Goal: Communication & Community: Ask a question

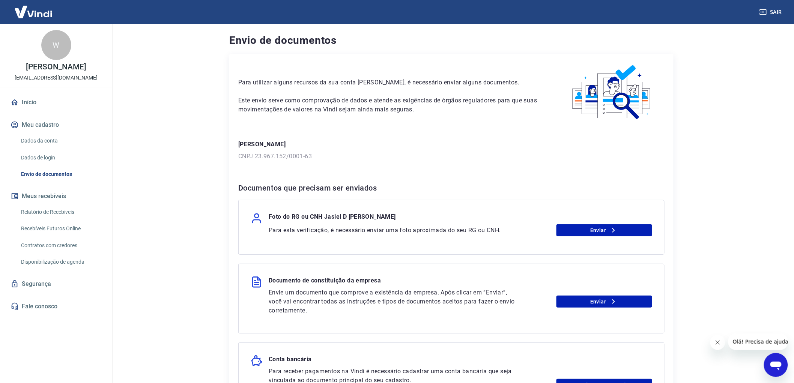
click at [776, 364] on icon "Abrir janela de mensagens" at bounding box center [775, 365] width 11 height 9
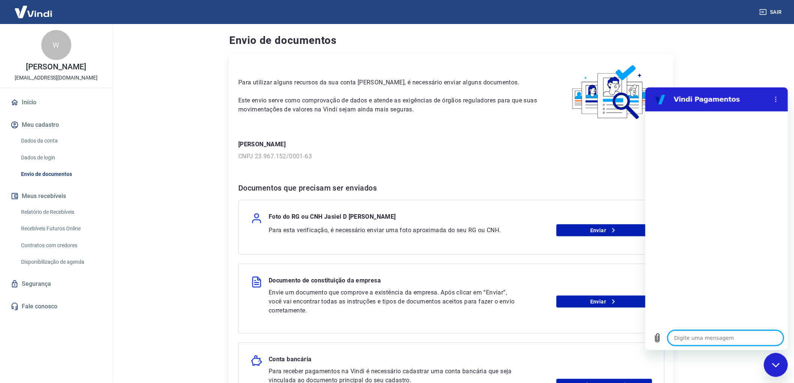
type textarea "o"
type textarea "x"
type textarea "ol"
type textarea "x"
type textarea "ola"
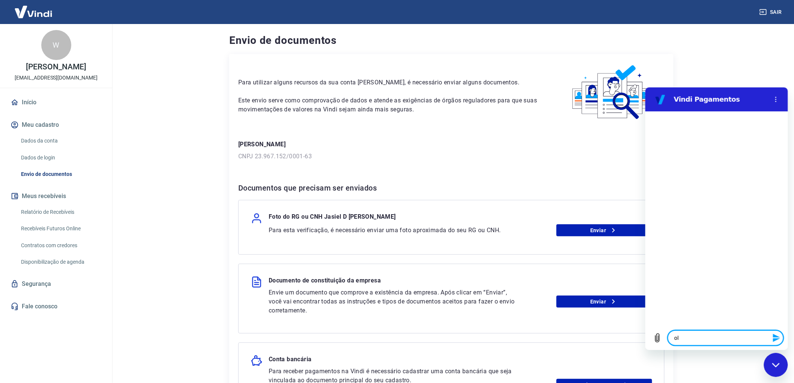
type textarea "x"
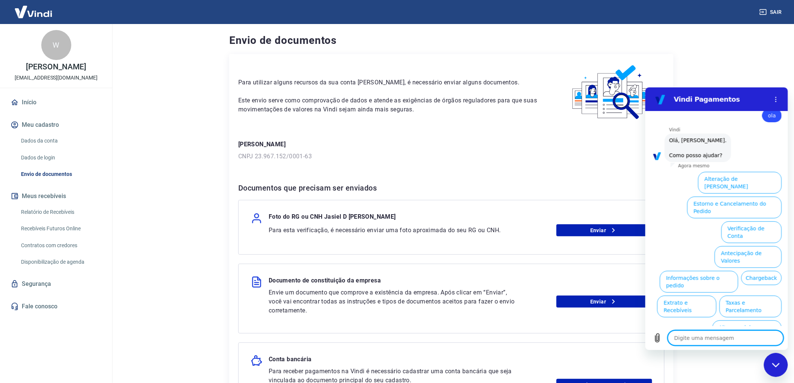
click at [716, 338] on textarea at bounding box center [726, 337] width 116 height 15
type textarea "t"
type textarea "x"
type textarea "to"
type textarea "x"
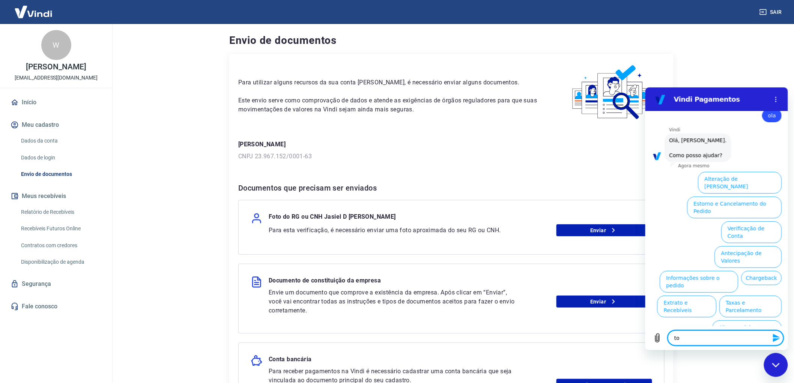
type textarea "tod"
type textarea "x"
type textarea "toda"
type textarea "x"
type textarea "todas"
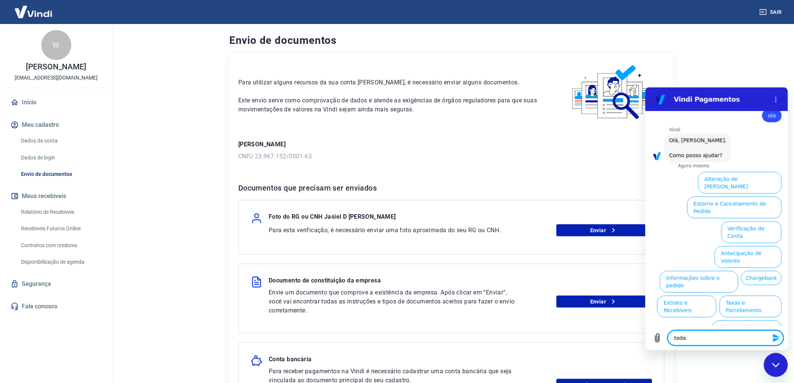
type textarea "x"
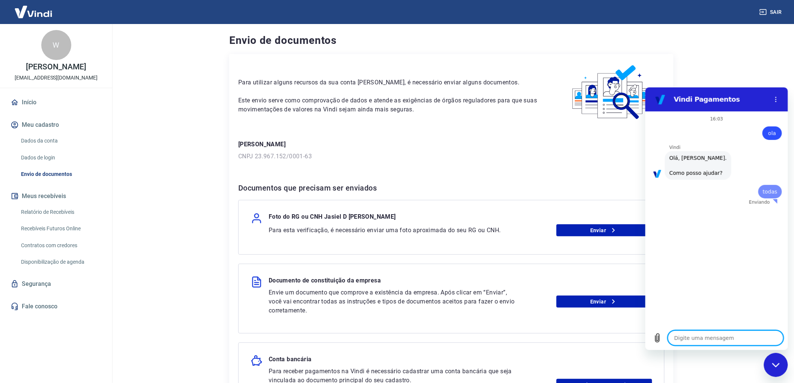
scroll to position [0, 0]
type textarea "x"
type textarea ","
type textarea "x"
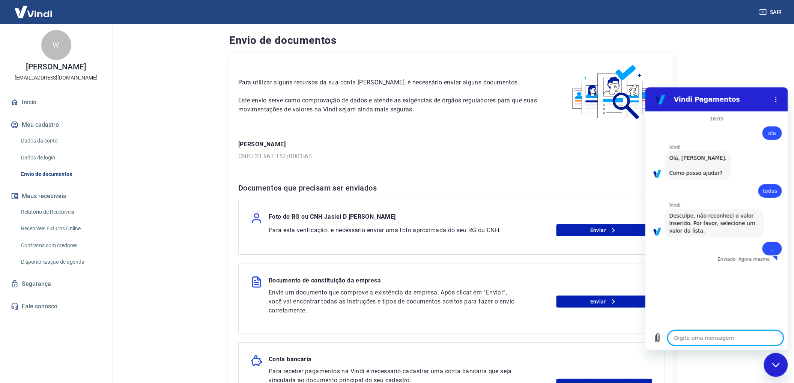
type textarea "x"
type textarea "a"
type textarea "x"
type textarea "at"
type textarea "x"
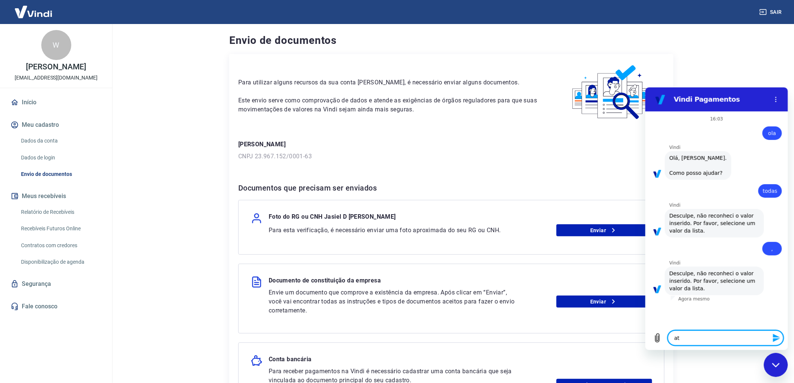
type textarea "ate"
type textarea "x"
type textarea "aten"
type textarea "x"
type textarea "atend"
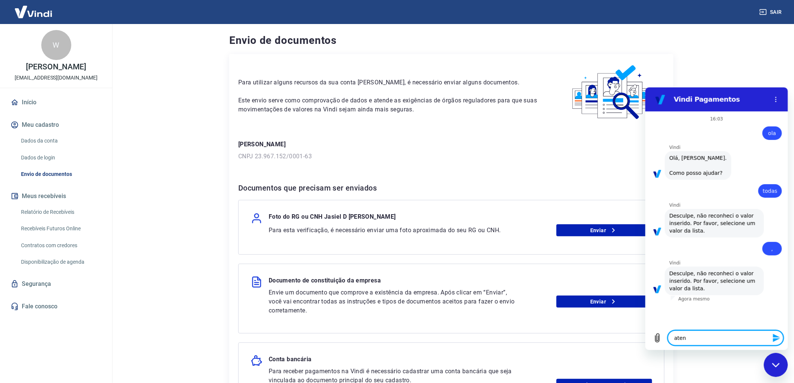
type textarea "x"
type textarea "atende"
type textarea "x"
type textarea "atenden"
type textarea "x"
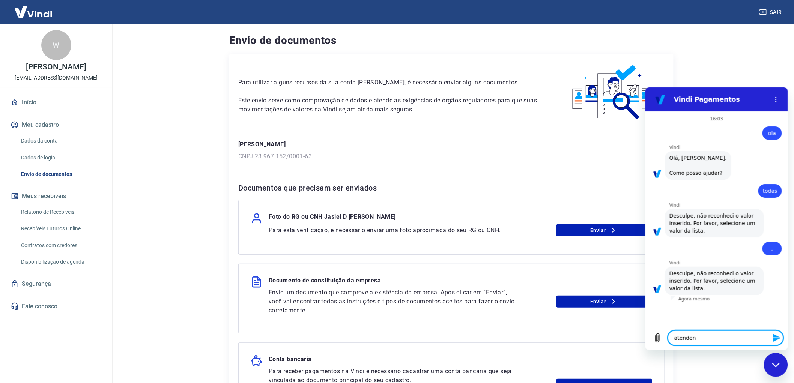
type textarea "atendent"
type textarea "x"
type textarea "atendente"
type textarea "x"
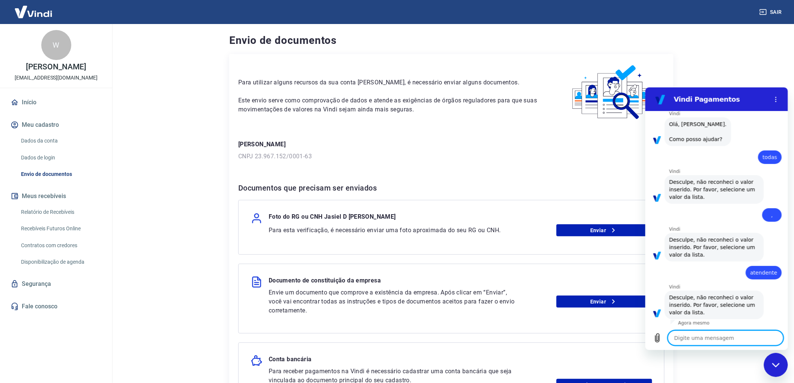
scroll to position [35, 0]
type textarea "a"
type textarea "x"
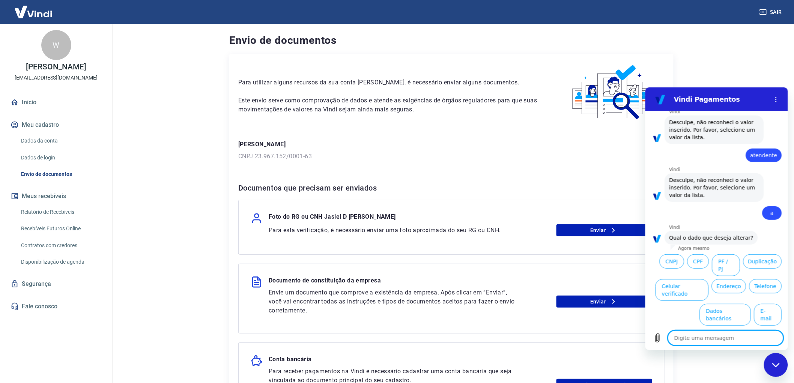
scroll to position [164, 0]
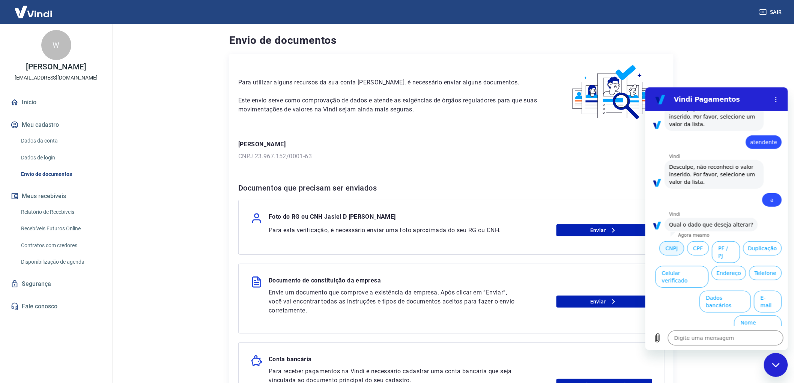
click at [684, 249] on button "CNPJ" at bounding box center [671, 248] width 25 height 14
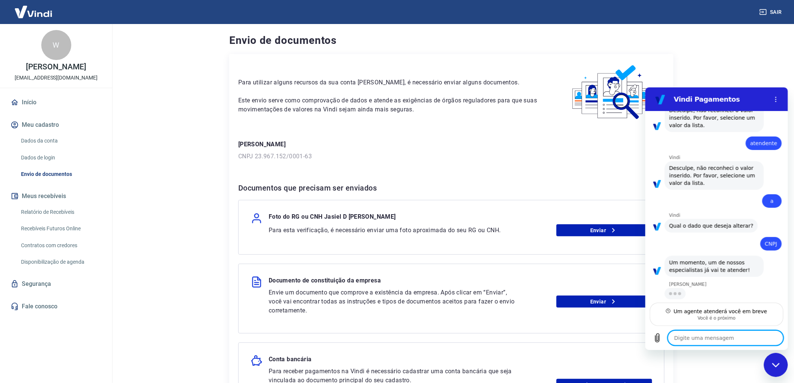
scroll to position [163, 0]
click at [707, 339] on textarea at bounding box center [726, 337] width 116 height 15
type textarea "x"
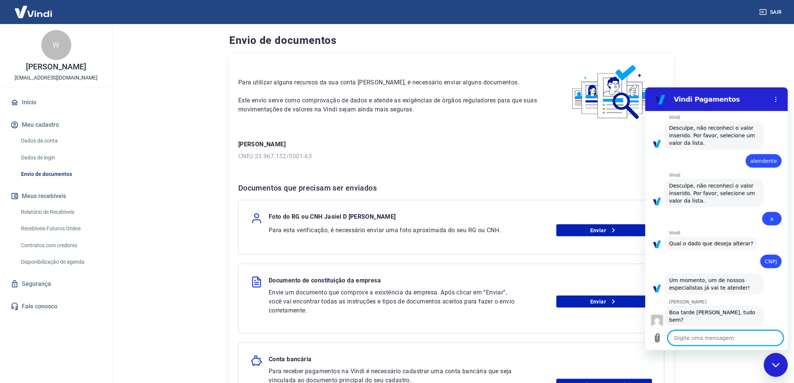
scroll to position [147, 0]
type textarea "t"
type textarea "x"
type textarea "ta"
type textarea "x"
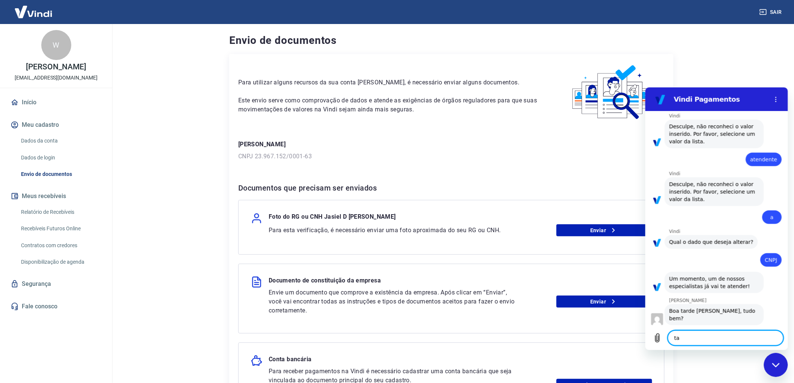
type textarea "tar"
type textarea "x"
type textarea "tard"
type textarea "x"
type textarea "tarde"
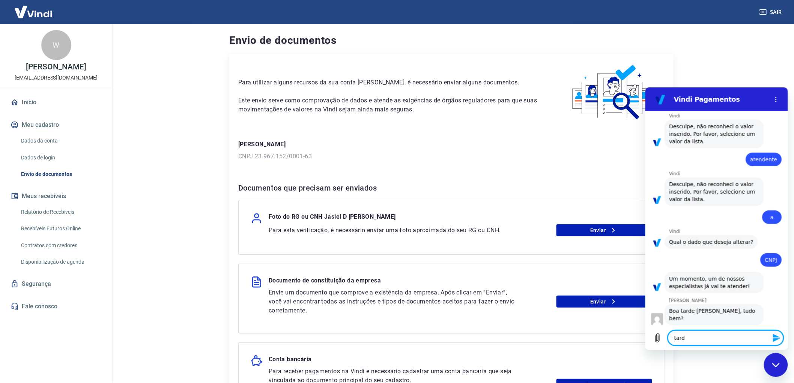
type textarea "x"
type textarea "tarde"
type textarea "x"
type textarea "tarde b"
type textarea "x"
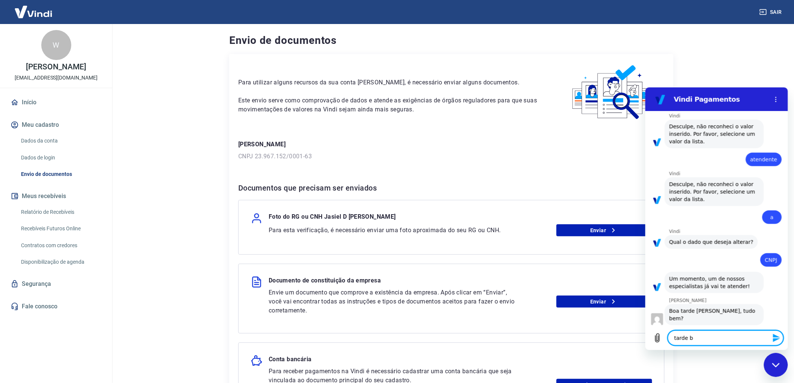
type textarea "tarde bo"
type textarea "x"
type textarea "tarde boa"
type textarea "x"
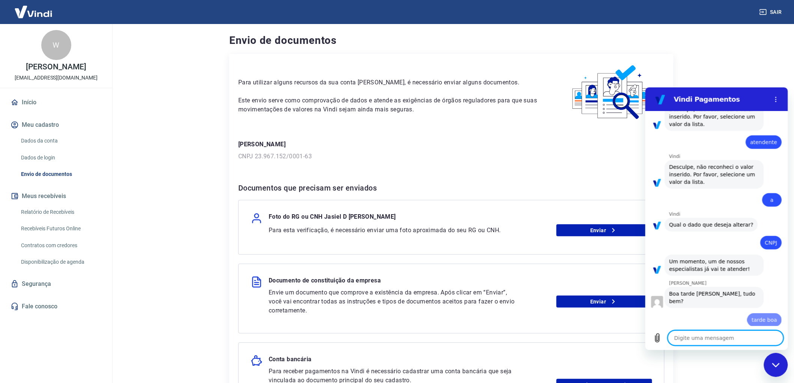
type textarea "x"
type textarea "é"
type textarea "x"
type textarea "é"
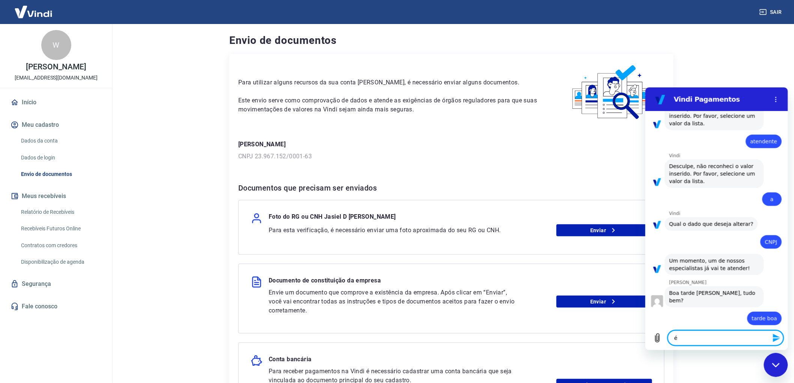
type textarea "x"
type textarea "é o"
type textarea "x"
type textarea "é o"
type textarea "x"
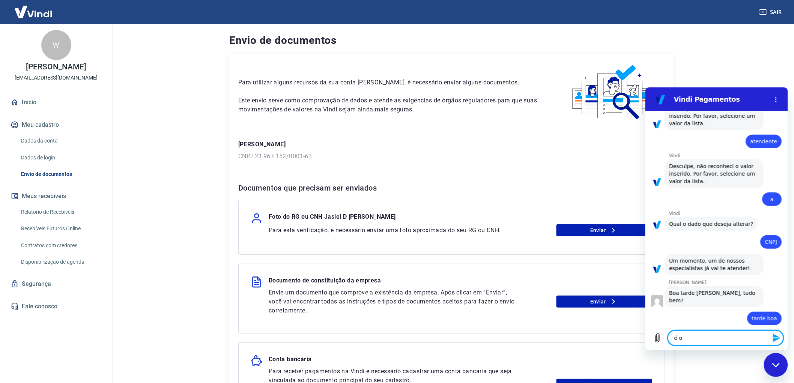
type textarea "é o W"
type textarea "x"
type textarea "é o We"
type textarea "x"
type textarea "é o Wel"
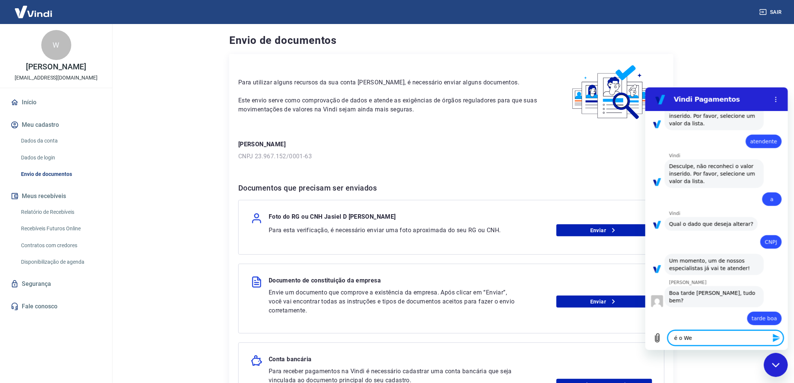
type textarea "x"
type textarea "é o Weli"
type textarea "x"
type textarea "é o Welit"
type textarea "x"
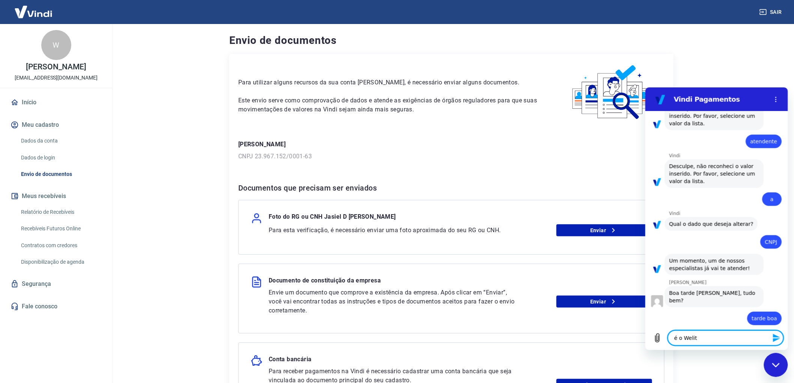
type textarea "é o Welito"
type textarea "x"
type textarea "é o Weliton"
type textarea "x"
type textarea "é o Weliton"
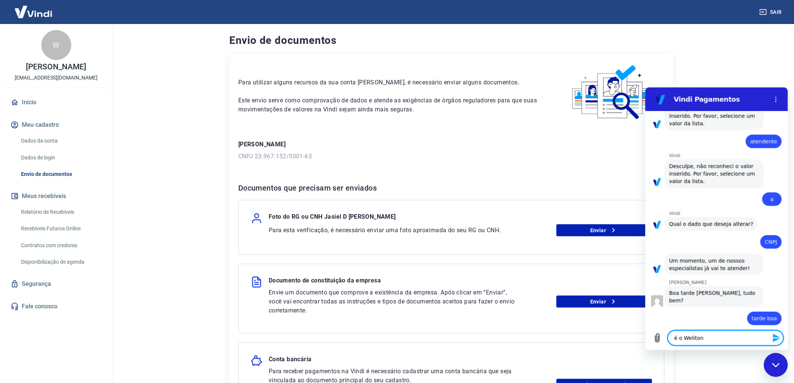
type textarea "x"
type textarea "é o Weliton d"
type textarea "x"
type textarea "é o Weliton dd"
type textarea "x"
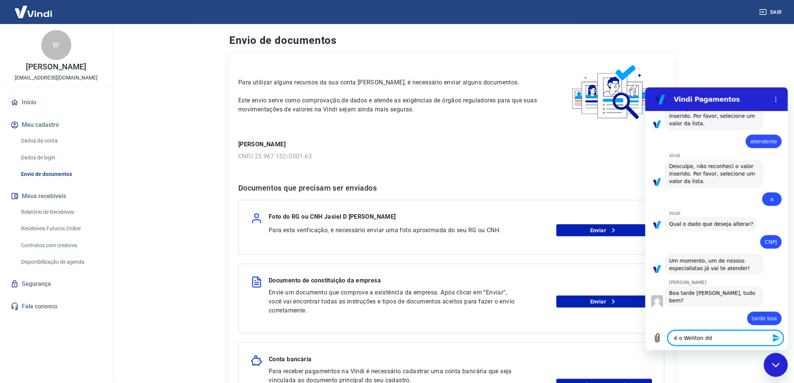
type textarea "é o Weliton d"
type textarea "x"
type textarea "é o Weliton da"
type textarea "x"
type textarea "é o Weliton da"
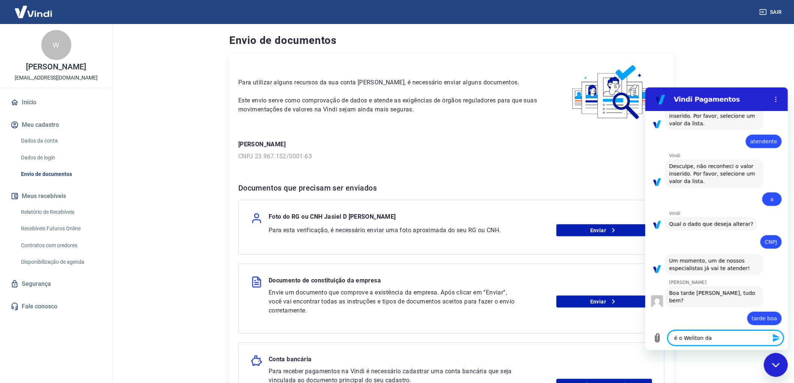
type textarea "x"
type textarea "é o Weliton da S"
type textarea "x"
type textarea "é o Weliton da SA"
type textarea "x"
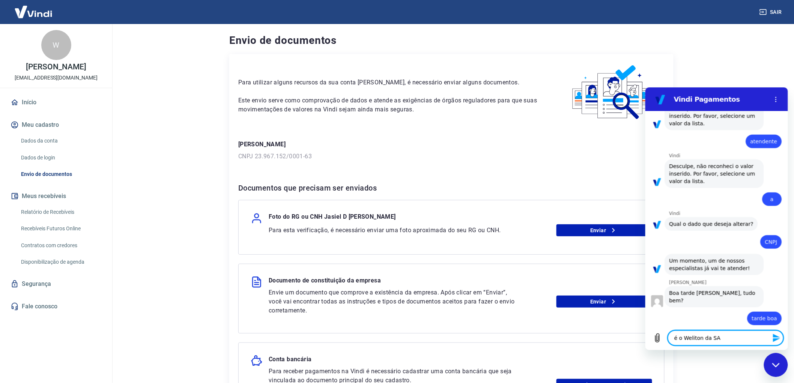
type textarea "é o Weliton da [PERSON_NAME]"
type textarea "x"
type textarea "é o Weliton da SAMU"
type textarea "x"
type textarea "é o Weliton da SAMUC"
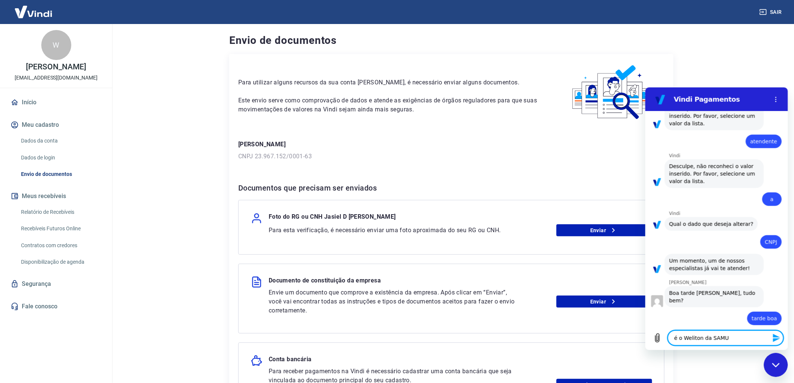
type textarea "x"
type textarea "é o Weliton da SAMUCA"
type textarea "x"
type textarea "é o Weliton da SAMUCA"
type textarea "x"
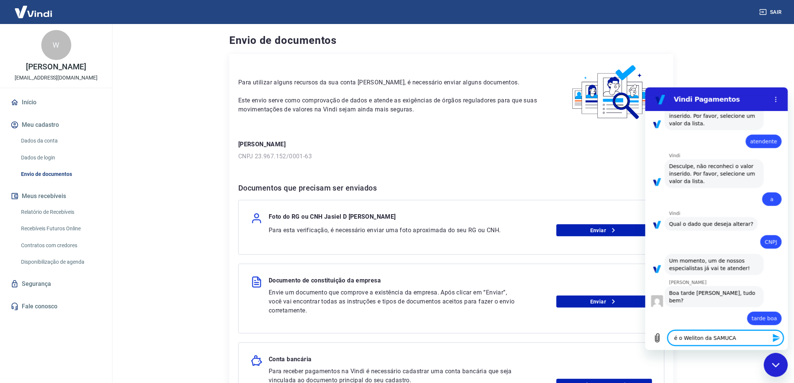
type textarea "é o Weliton da SAMUCA E"
type textarea "x"
type textarea "é o Weliton da SAMUCA Em"
type textarea "x"
type textarea "é o Weliton da SAMUCA Emb"
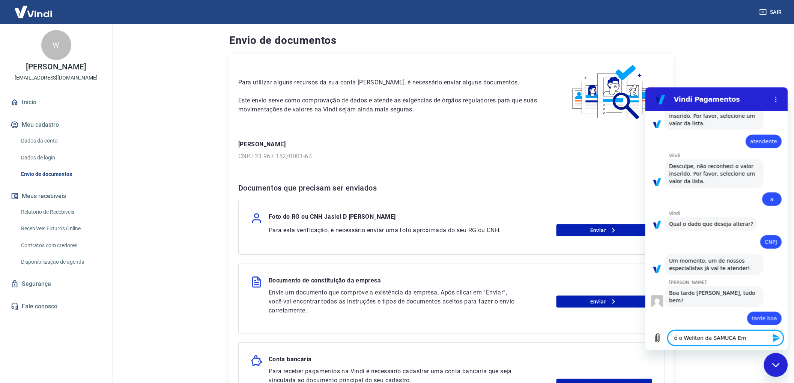
type textarea "x"
type textarea "é o Weliton da SAMUCA Emba"
type textarea "x"
type textarea "é o Weliton da SAMUCA Embal"
type textarea "x"
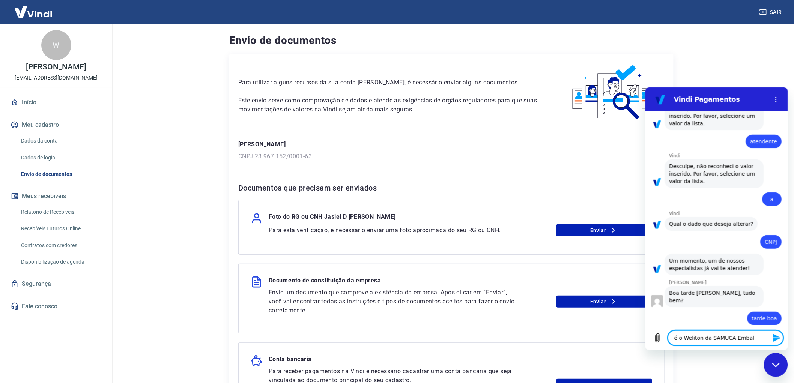
type textarea "é o Weliton da SAMUCA Embala"
type textarea "x"
type textarea "é o Weliton da SAMUCA Embalag"
type textarea "x"
type textarea "é o Weliton da SAMUCA Embalage"
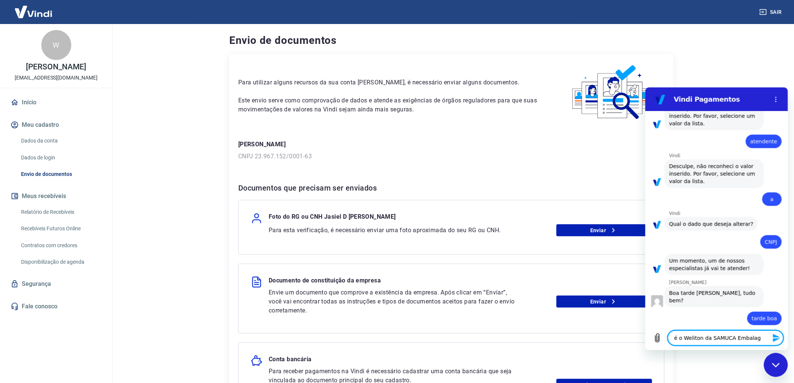
type textarea "x"
type textarea "é o Weliton da SAMUCA Embalagen"
type textarea "x"
type textarea "é o Weliton da SAMUCA Embalagens"
type textarea "x"
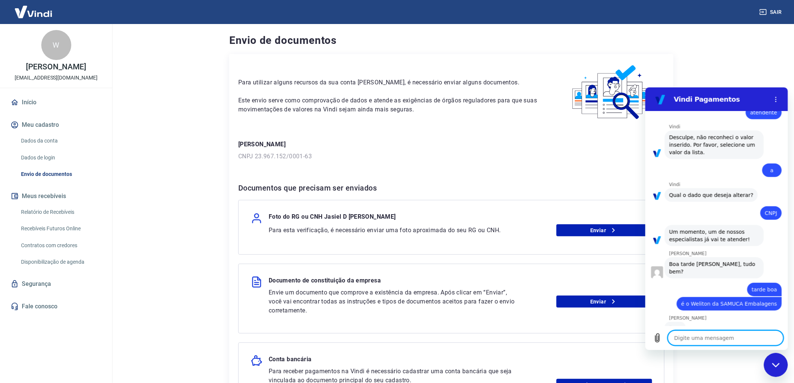
scroll to position [194, 0]
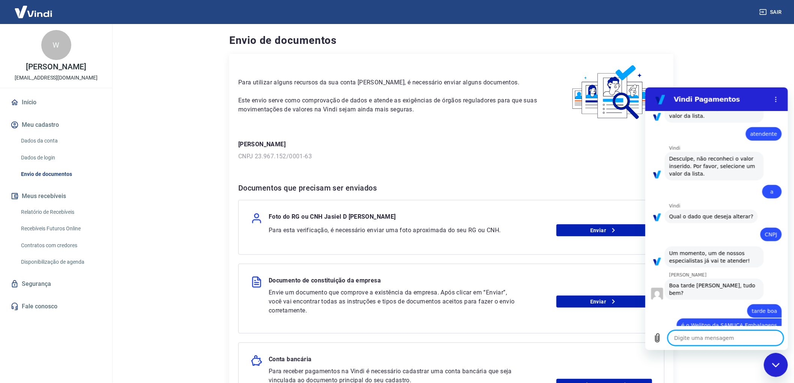
type textarea "x"
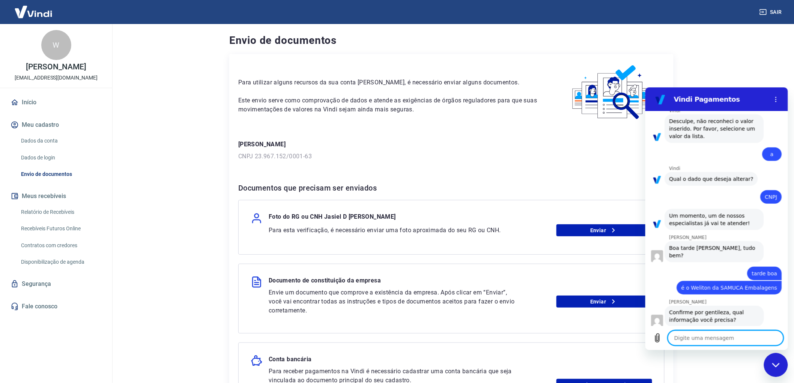
scroll to position [212, 0]
type textarea "e"
type textarea "x"
type textarea "es"
type textarea "x"
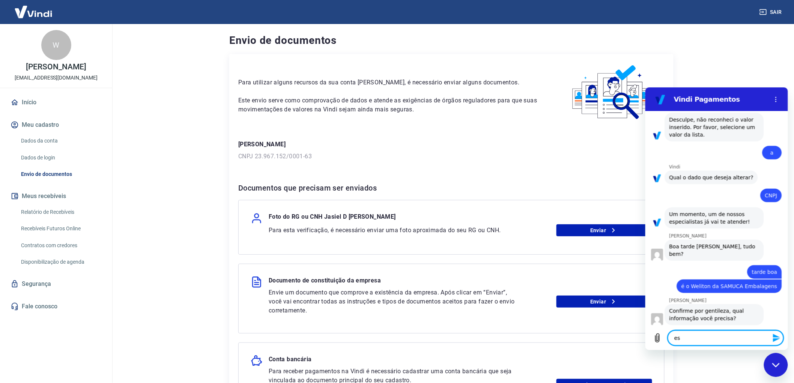
type textarea "est"
type textarea "x"
type textarea "esto"
type textarea "x"
type textarea "estou"
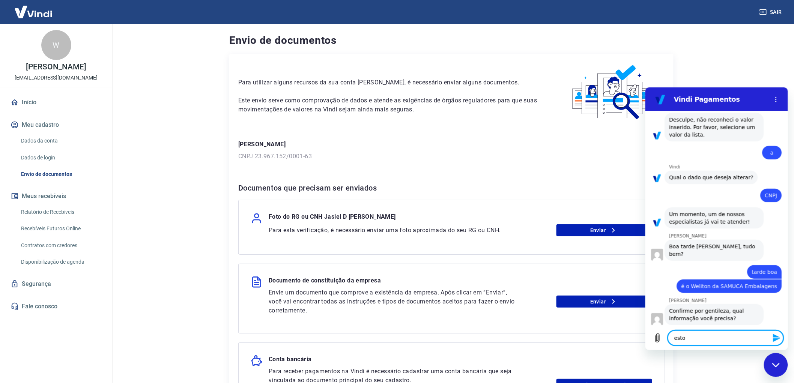
type textarea "x"
type textarea "estou"
type textarea "x"
type textarea "estou t"
type textarea "x"
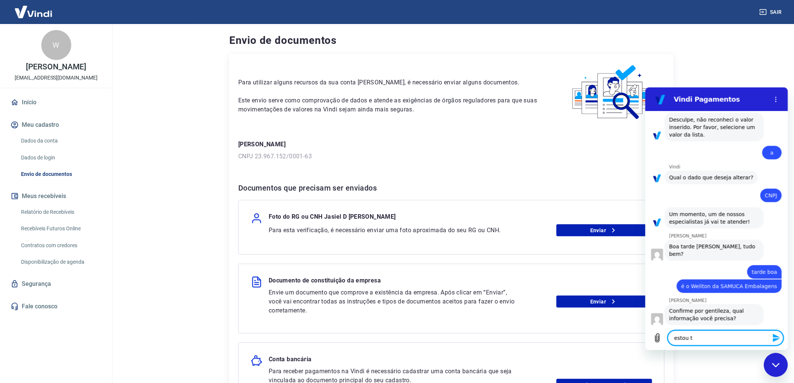
type textarea "estou te"
type textarea "x"
type textarea "estou ten"
type textarea "x"
type textarea "estou tent"
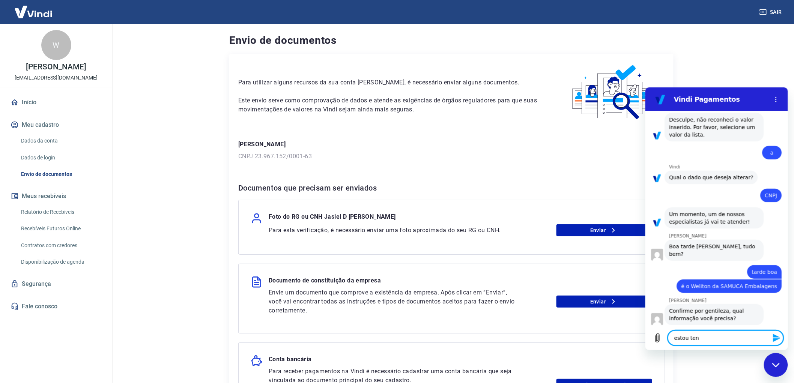
type textarea "x"
type textarea "estou tenta"
type textarea "x"
type textarea "estou tentan"
type textarea "x"
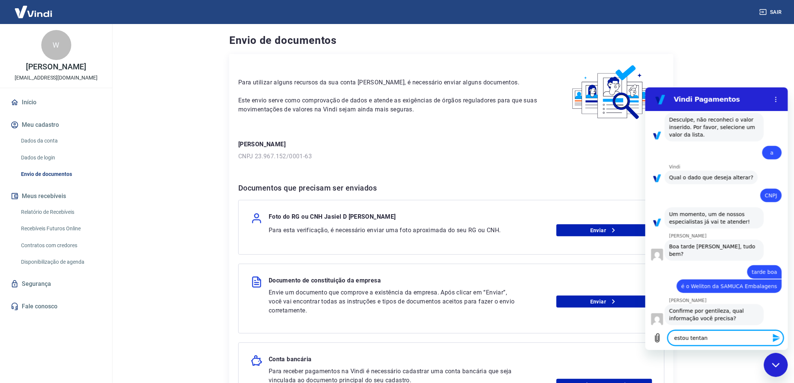
type textarea "estou tentand"
type textarea "x"
type textarea "estou tentando"
type textarea "x"
type textarea "estou tentando"
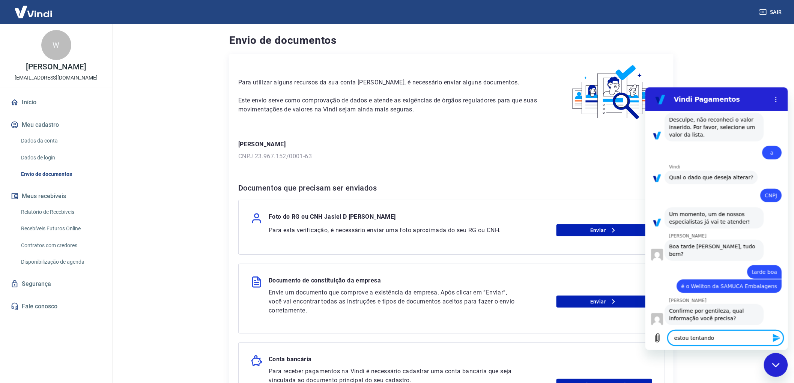
type textarea "x"
type textarea "estou tentando d"
type textarea "x"
type textarea "estou tentando de"
type textarea "x"
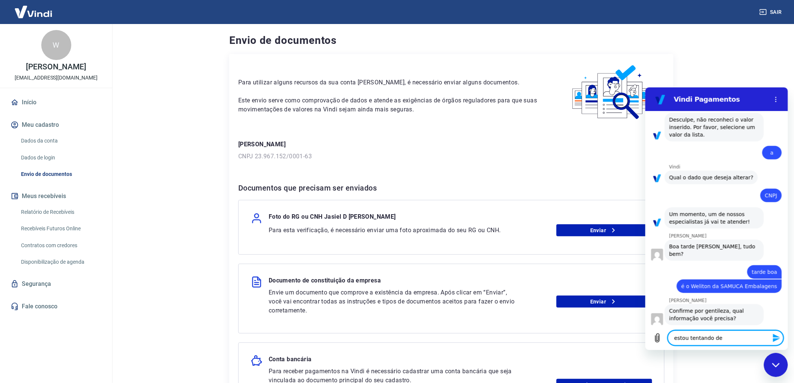
type textarea "estou tentando des"
type textarea "x"
type textarea "estou tentando desv"
type textarea "x"
type textarea "estou tentando desvi"
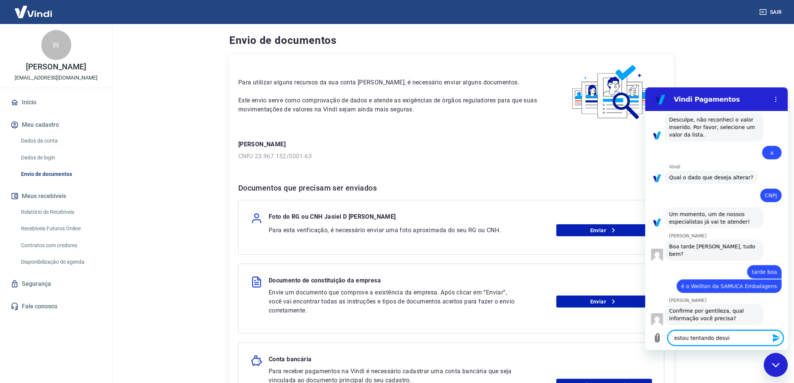
type textarea "x"
type textarea "estou tentando desvin"
type textarea "x"
type textarea "estou tentando desvinc"
type textarea "x"
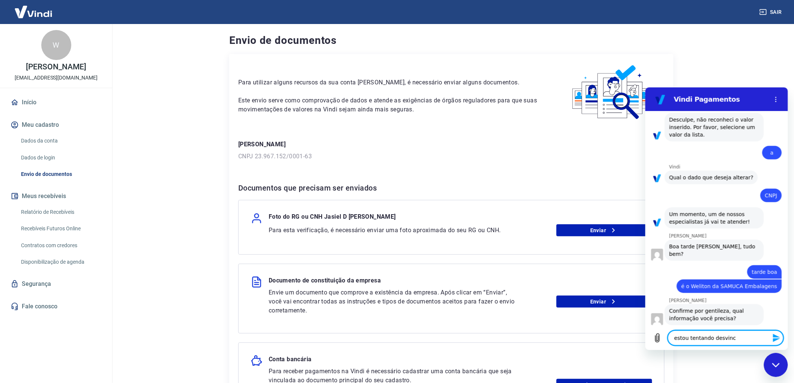
type textarea "estou tentando desvincu"
type textarea "x"
type textarea "estou tentando desvincul"
type textarea "x"
type textarea "estou tentando desvincula"
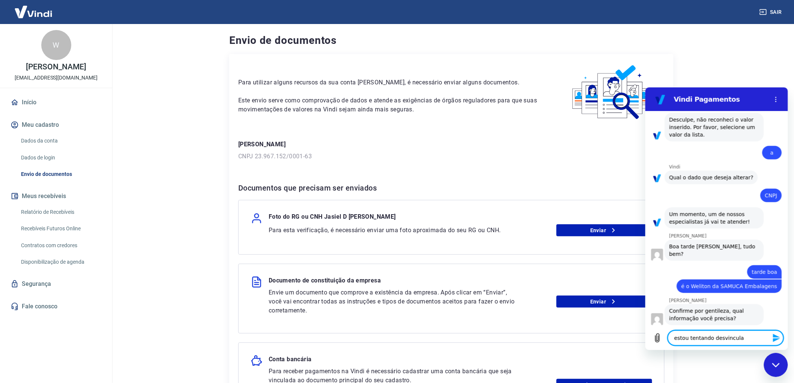
type textarea "x"
type textarea "estou tentando desvincular"
type textarea "x"
type textarea "estou tentando desvincular"
type textarea "x"
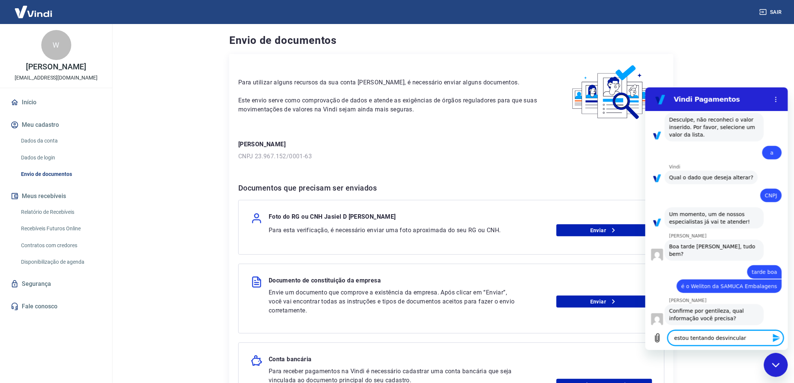
type textarea "estou tentando desvincular m"
type textarea "x"
type textarea "estou tentando desvincular me"
type textarea "x"
type textarea "estou tentando desvincular meu"
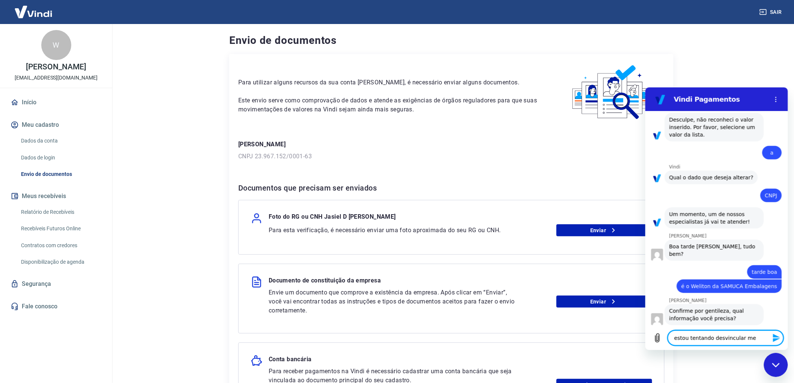
type textarea "x"
type textarea "estou tentando desvincular meus"
type textarea "x"
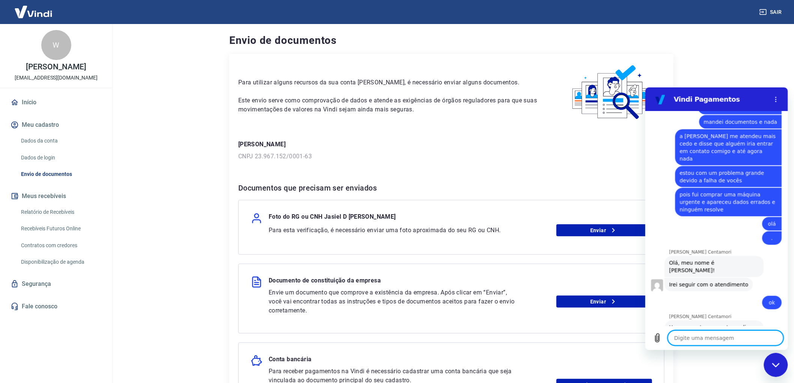
scroll to position [493, 0]
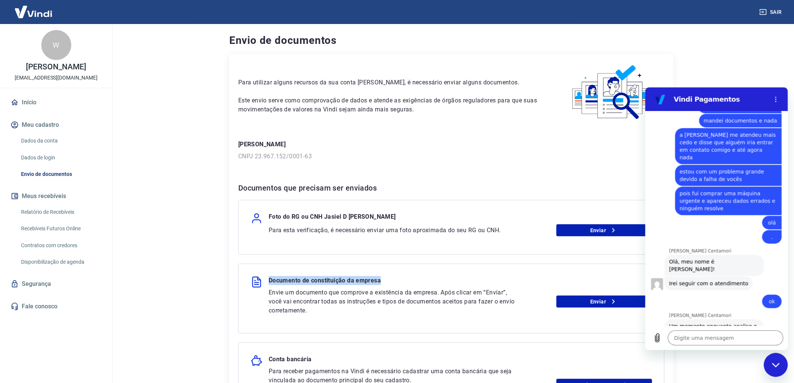
drag, startPoint x: 269, startPoint y: 281, endPoint x: 384, endPoint y: 284, distance: 114.5
click at [384, 284] on div "Documento de constituição da empresa" at bounding box center [452, 282] width 402 height 12
click at [389, 279] on div "Documento de constituição da empresa" at bounding box center [452, 282] width 402 height 12
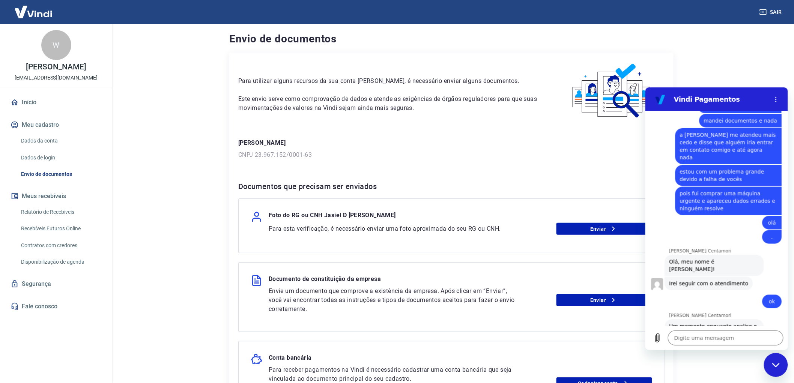
scroll to position [0, 0]
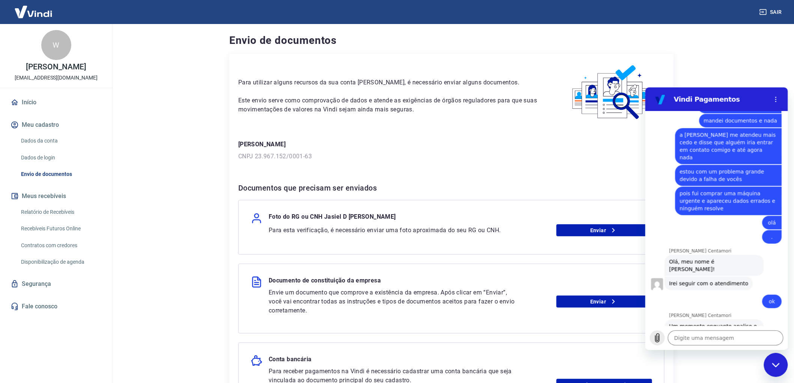
click at [659, 336] on icon "Carregar arquivo" at bounding box center [657, 337] width 9 height 9
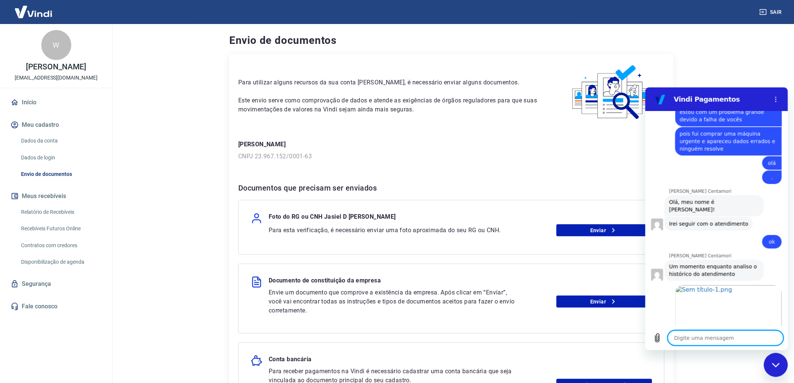
scroll to position [607, 0]
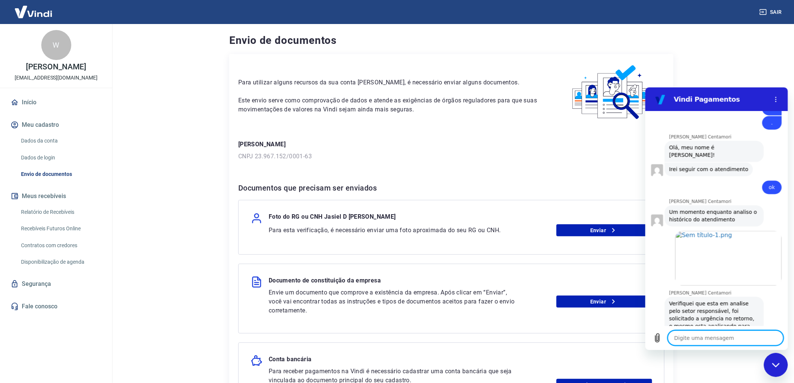
click at [717, 335] on textarea at bounding box center [726, 337] width 116 height 15
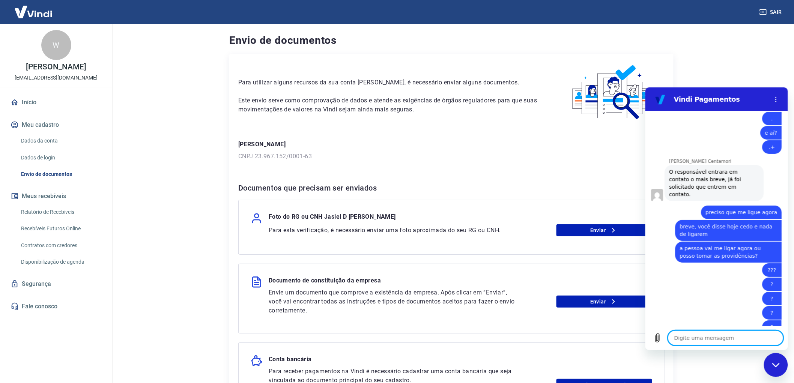
scroll to position [1168, 0]
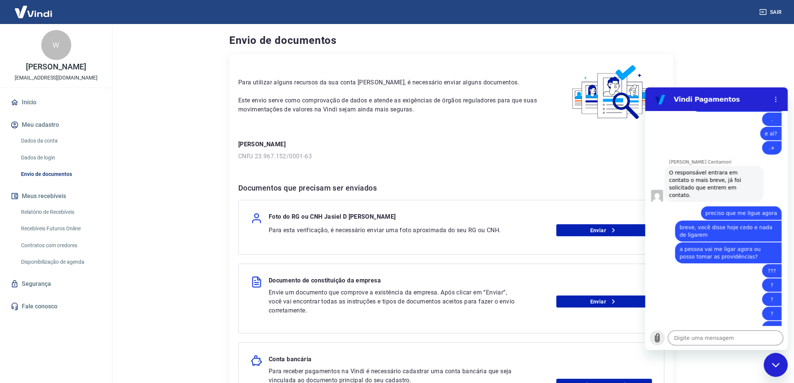
click at [659, 339] on icon "Carregar arquivo" at bounding box center [657, 338] width 4 height 9
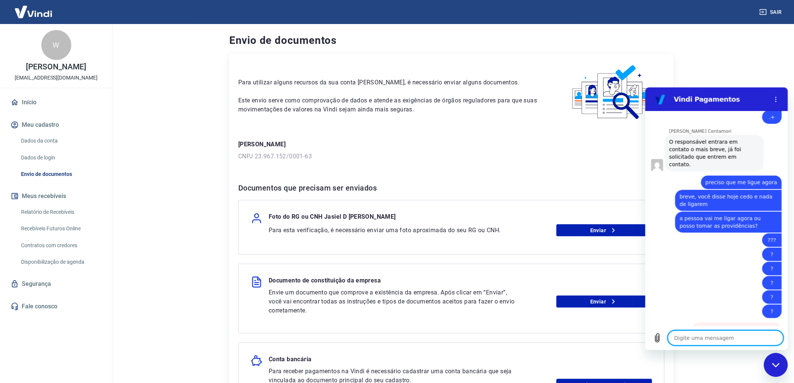
scroll to position [1262, 0]
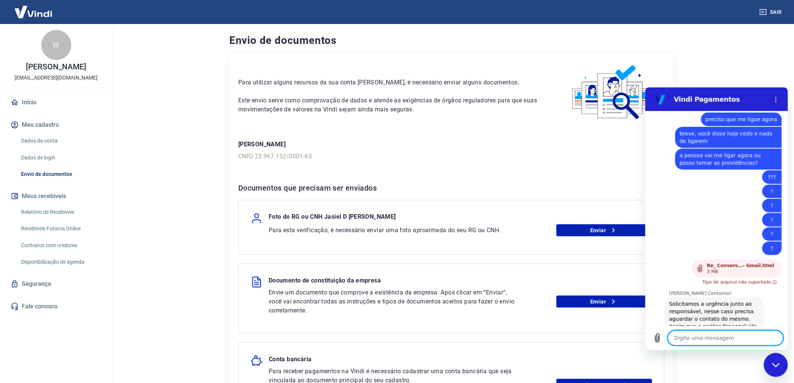
click at [712, 337] on textarea at bounding box center [726, 337] width 116 height 15
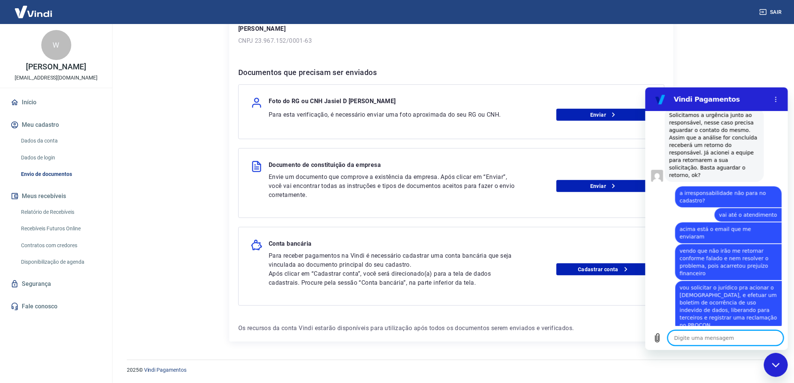
scroll to position [1452, 0]
click at [719, 339] on textarea at bounding box center [726, 337] width 116 height 15
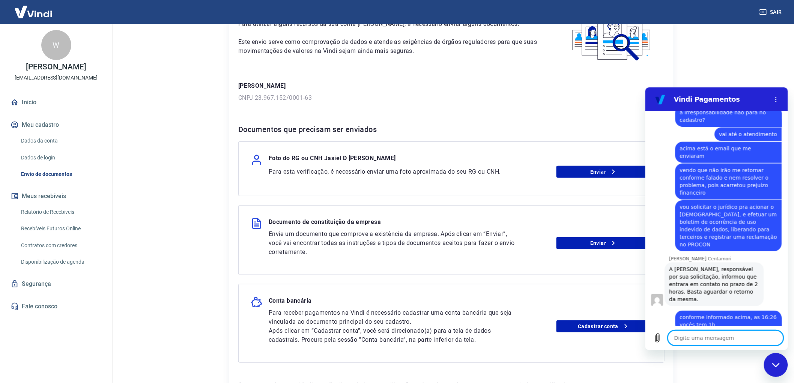
scroll to position [0, 0]
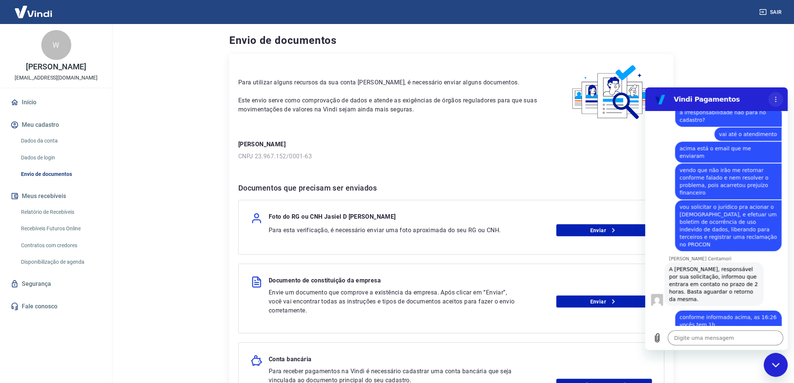
click at [778, 96] on icon "Menu de opções" at bounding box center [776, 99] width 6 height 6
click at [740, 73] on main "Envio de documentos Para utilizar alguns recursos da sua conta [PERSON_NAME], é…" at bounding box center [451, 203] width 685 height 359
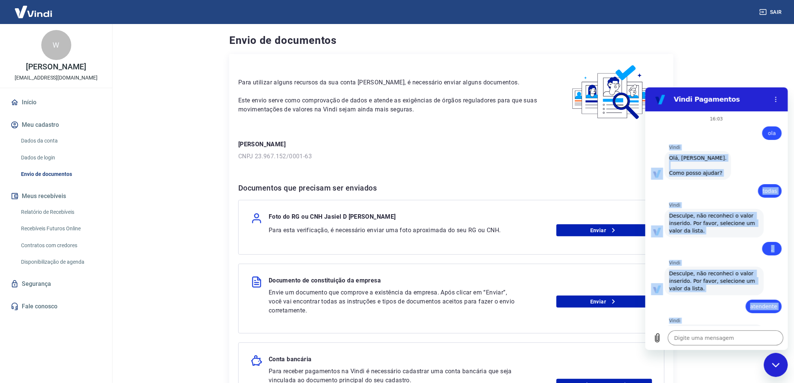
drag, startPoint x: 719, startPoint y: 314, endPoint x: 664, endPoint y: 144, distance: 179.4
click at [664, 144] on div "16:03 diz: [PERSON_NAME] · 16:03 [PERSON_NAME] diz: [PERSON_NAME], [PERSON_NAME…" at bounding box center [716, 218] width 143 height 215
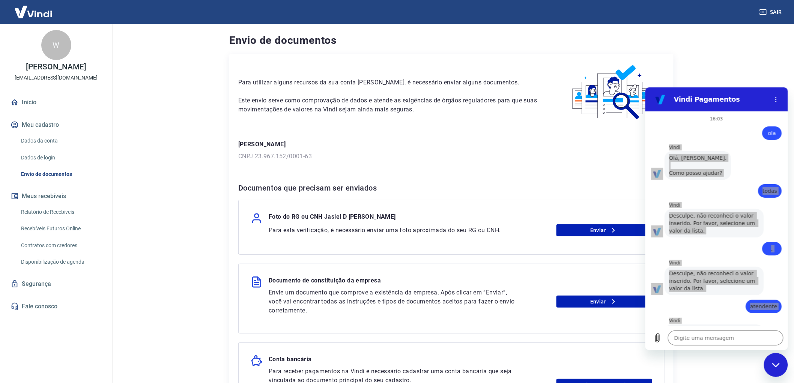
click at [703, 50] on main "Envio de documentos Para utilizar alguns recursos da sua conta [PERSON_NAME], é…" at bounding box center [451, 203] width 685 height 359
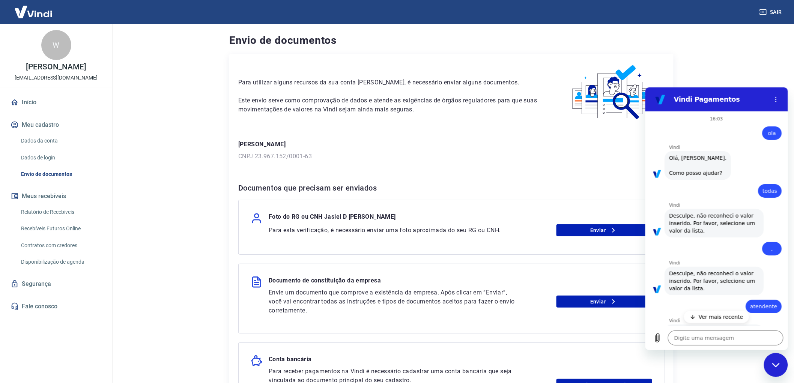
click at [713, 318] on p "Ver mais recente" at bounding box center [721, 317] width 45 height 8
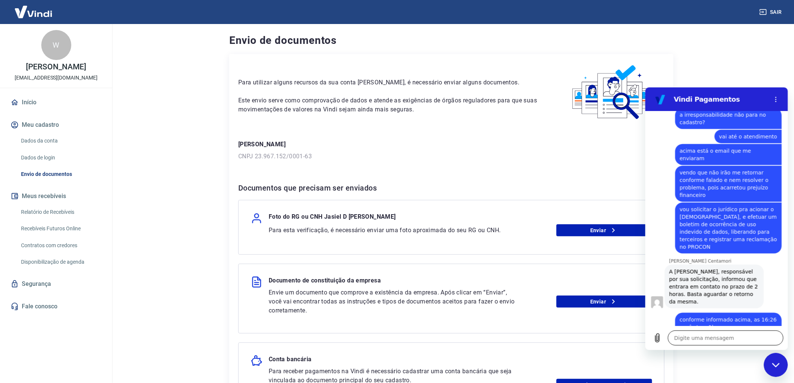
scroll to position [1553, 0]
